Goal: Use online tool/utility: Use online tool/utility

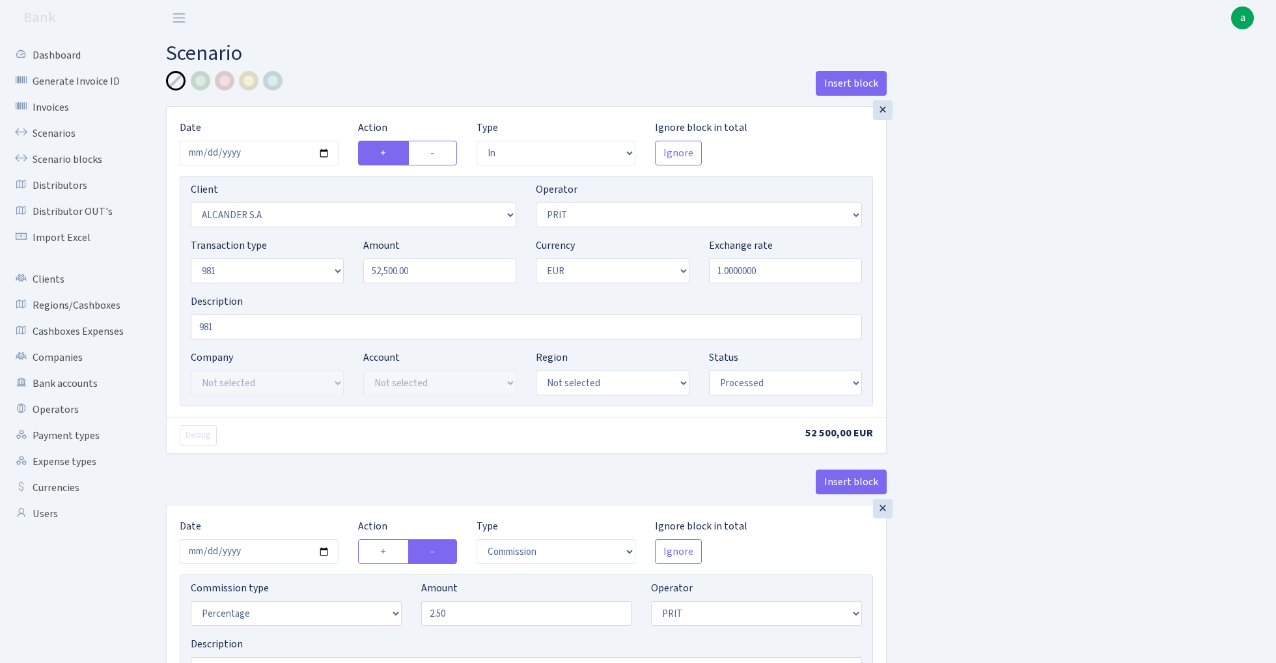
select select "in"
select select "3366"
select select "82"
select select "8"
select select "1"
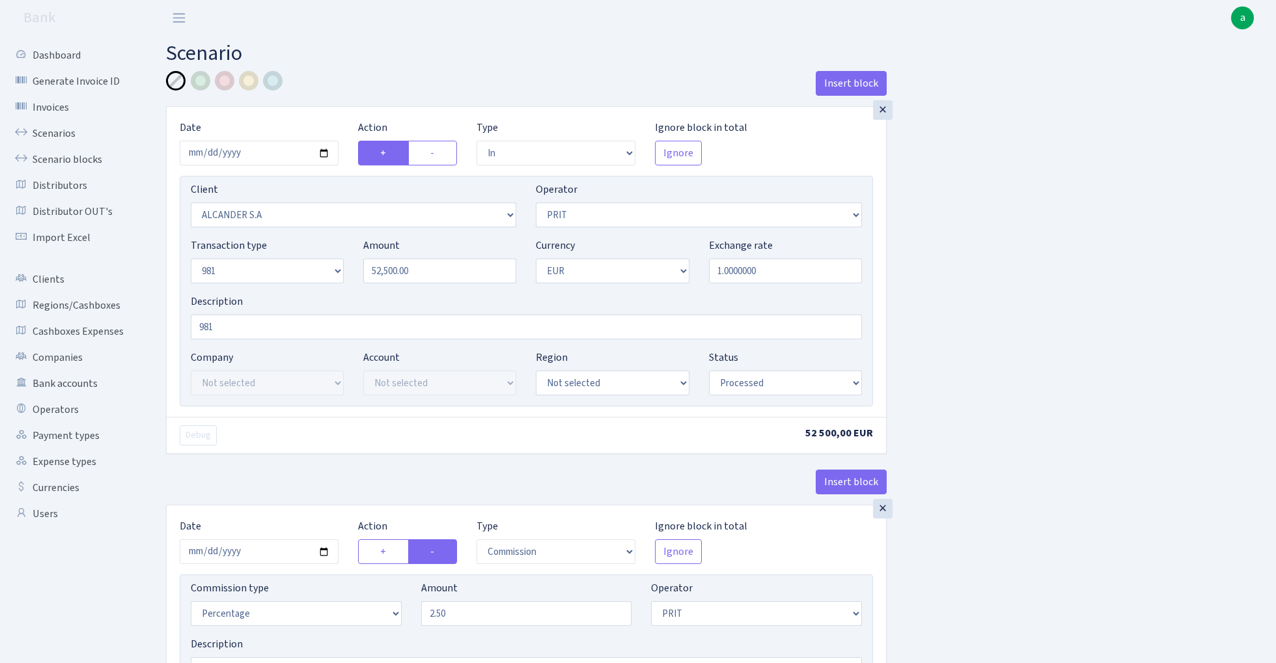
select select "processed"
select select "commission"
select select "82"
select select "processed"
select select "out"
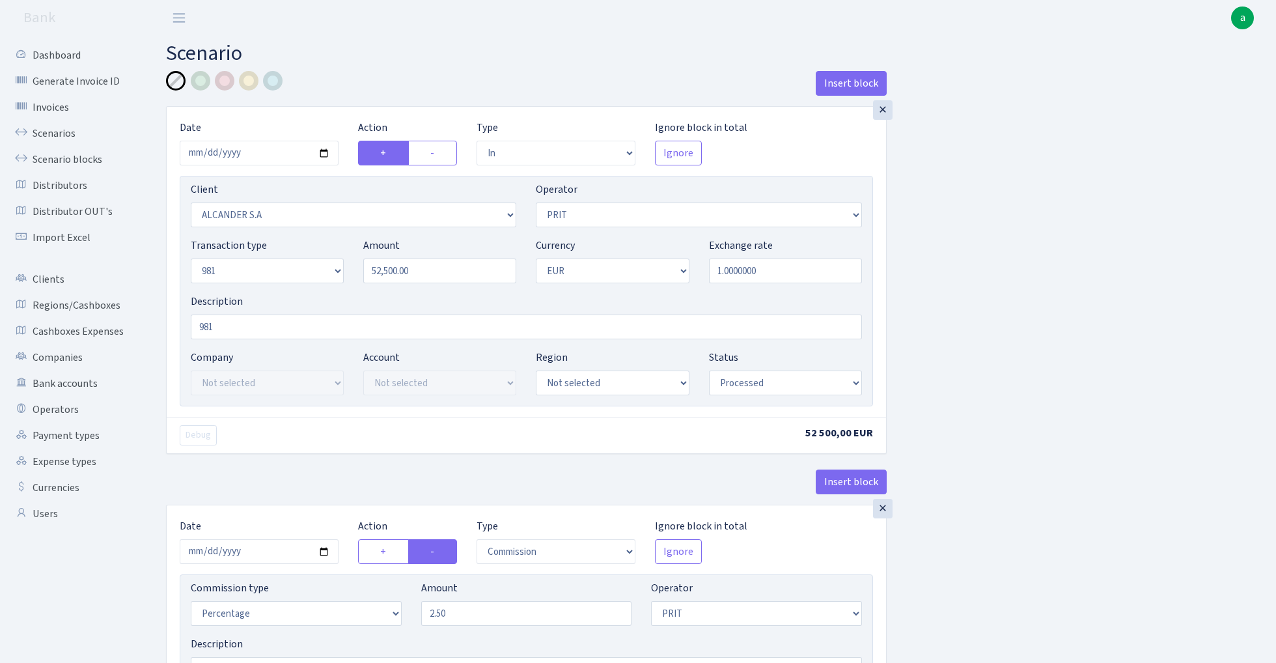
select select "3090"
select select "61"
select select "8"
select select "1"
select select "processed"
